Goal: Task Accomplishment & Management: Use online tool/utility

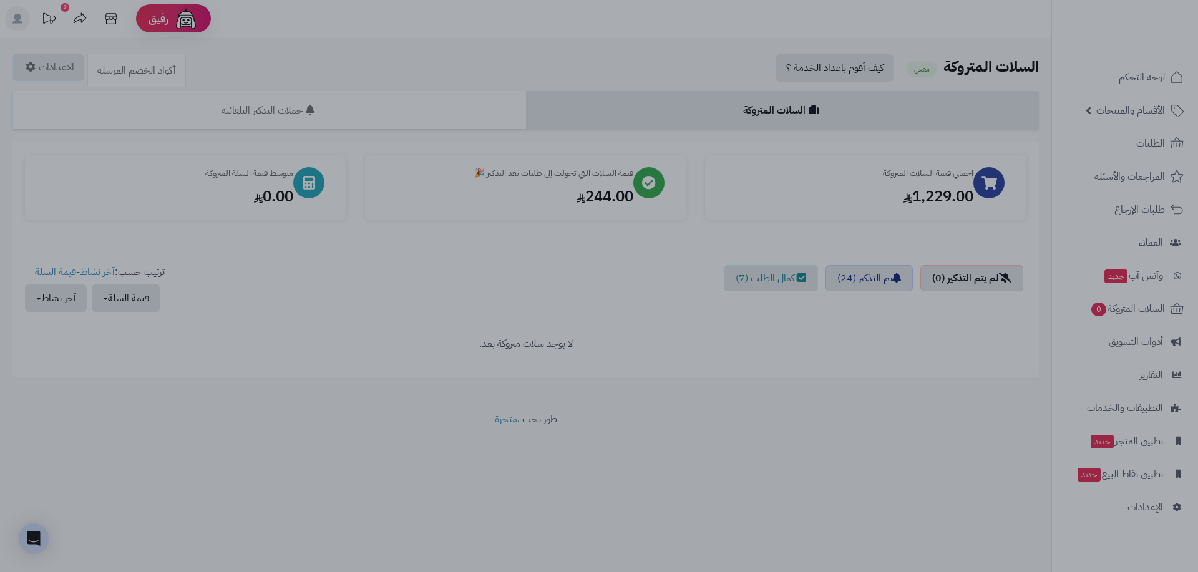
click at [848, 335] on div at bounding box center [599, 286] width 1198 height 572
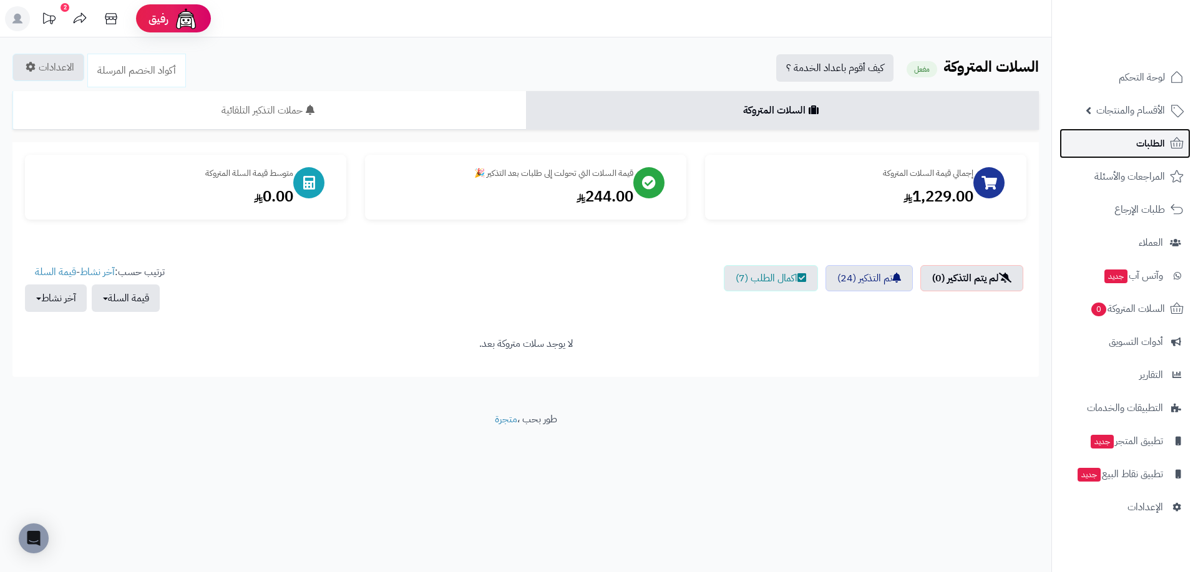
click at [1137, 151] on span "الطلبات" at bounding box center [1151, 143] width 29 height 17
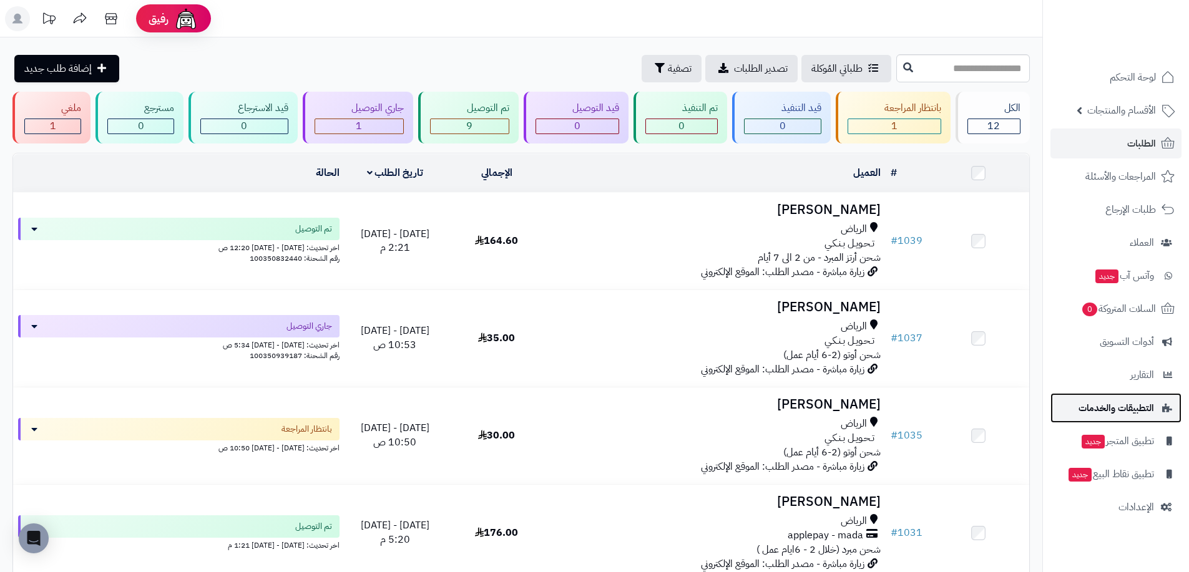
click at [1141, 412] on span "التطبيقات والخدمات" at bounding box center [1117, 407] width 76 height 17
click at [1133, 403] on span "التطبيقات والخدمات" at bounding box center [1117, 407] width 76 height 17
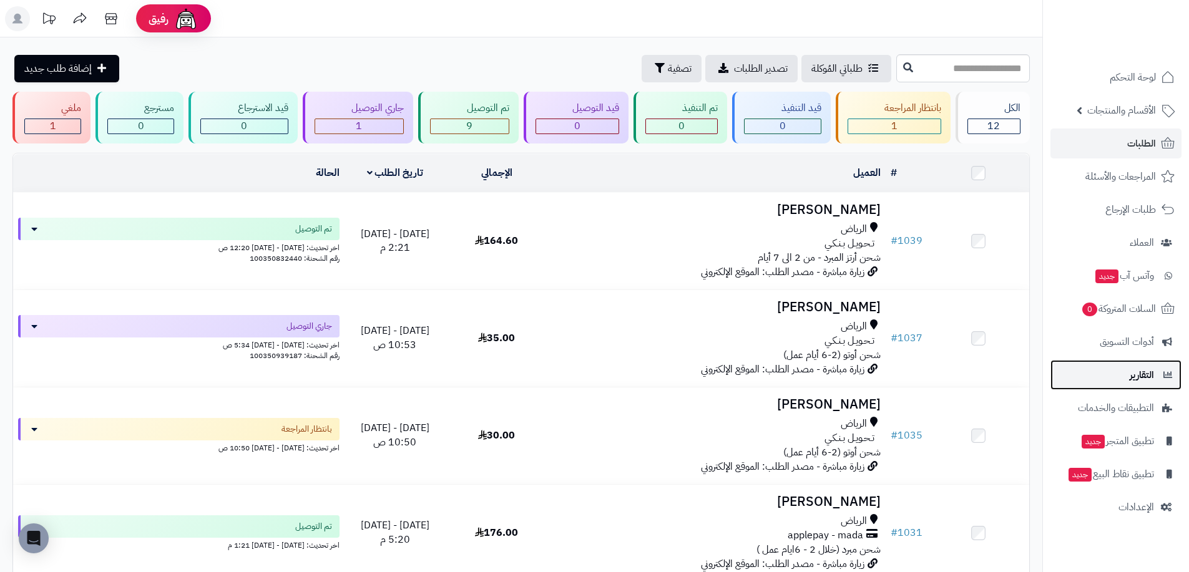
click at [1132, 378] on span "التقارير" at bounding box center [1142, 374] width 24 height 17
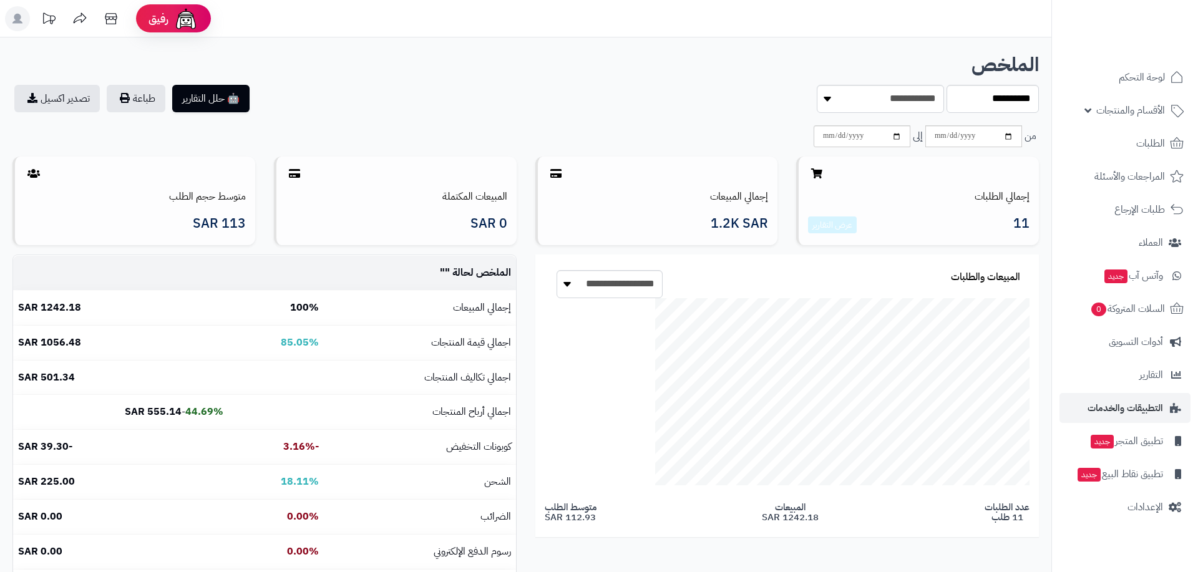
click at [0, 0] on div at bounding box center [0, 0] width 0 height 0
click at [1124, 408] on span "التطبيقات والخدمات" at bounding box center [1117, 407] width 76 height 17
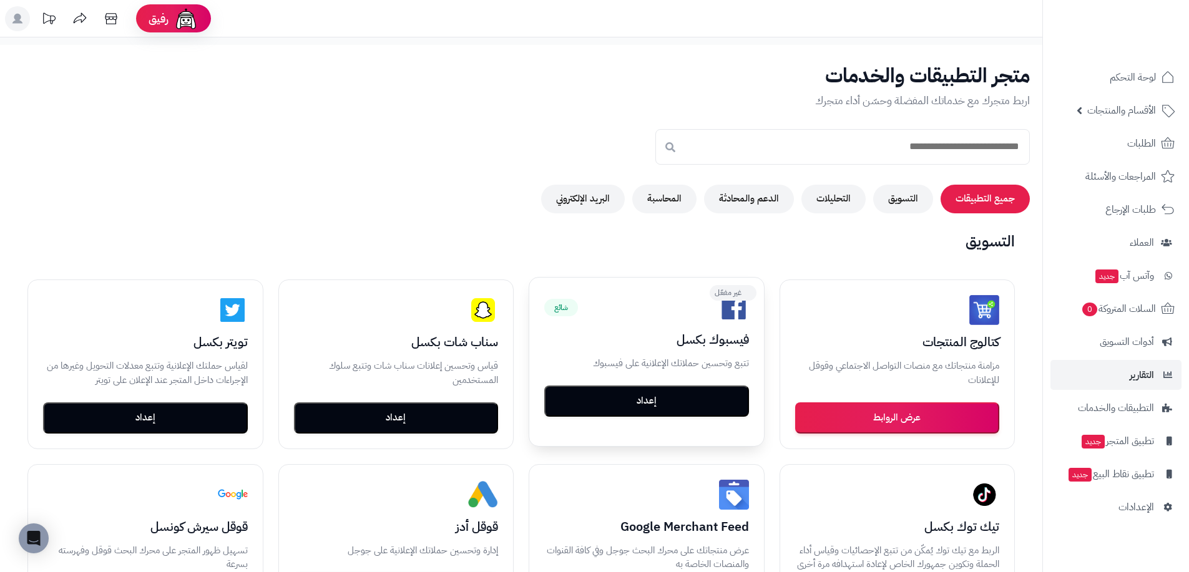
scroll to position [125, 0]
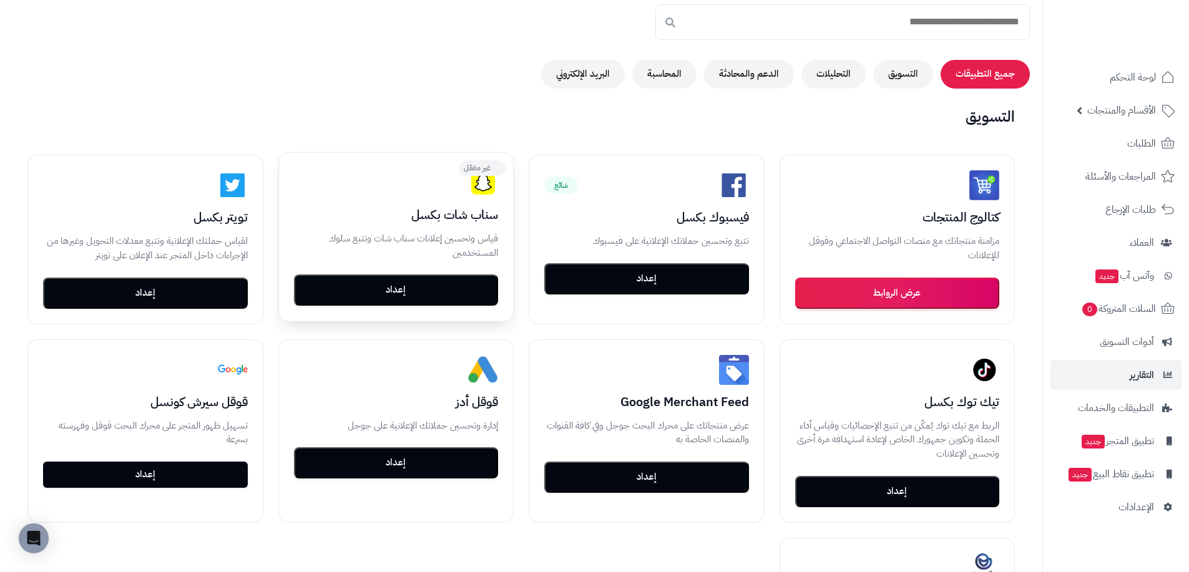
click at [478, 300] on button "إعداد" at bounding box center [396, 290] width 205 height 31
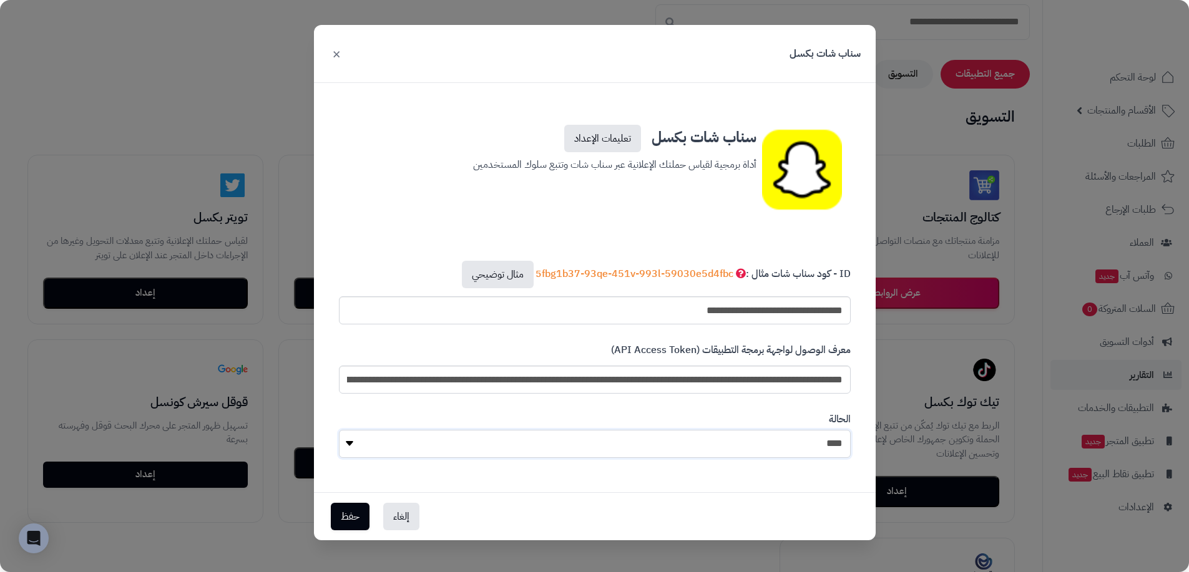
click at [805, 453] on select "**** ****" at bounding box center [595, 444] width 512 height 28
select select "*"
click at [339, 430] on select "**** ****" at bounding box center [595, 444] width 512 height 28
click at [358, 507] on button "حفظ" at bounding box center [350, 515] width 39 height 27
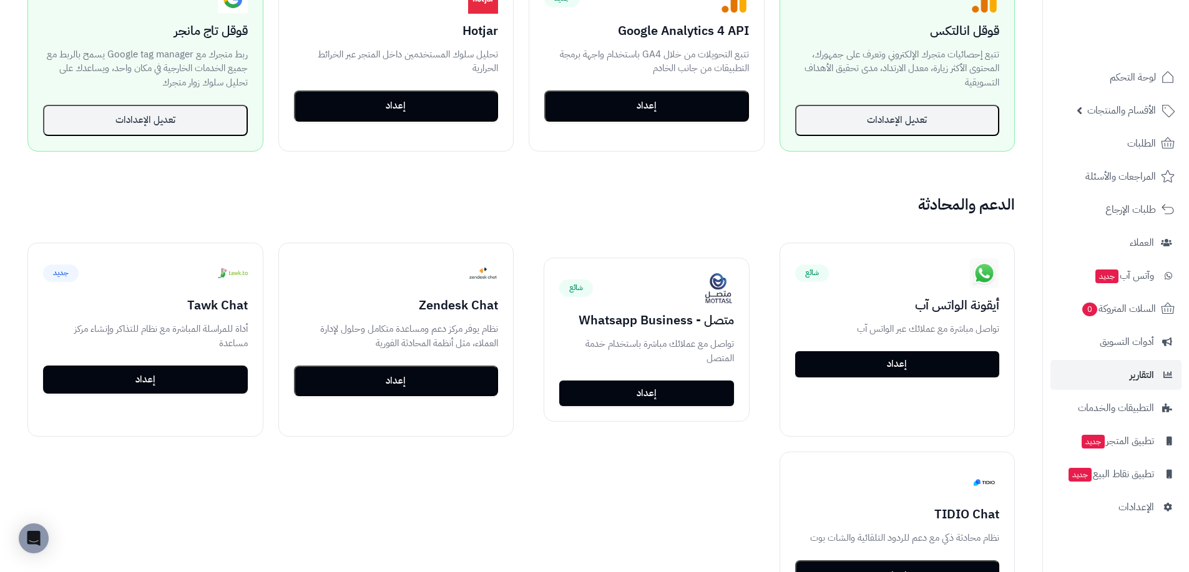
scroll to position [874, 0]
